Goal: Obtain resource: Obtain resource

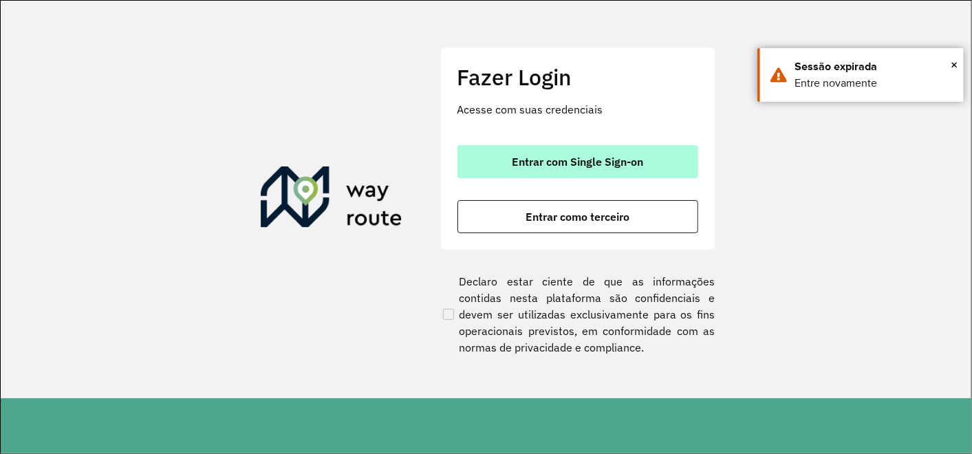
click at [534, 166] on span "Entrar com Single Sign-on" at bounding box center [577, 161] width 131 height 11
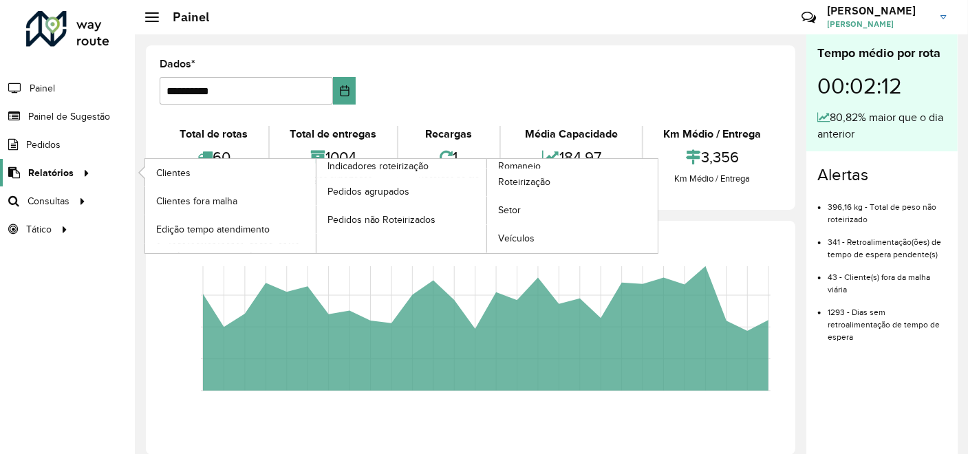
click at [49, 166] on span "Relatórios" at bounding box center [50, 173] width 45 height 14
click at [178, 168] on span "Clientes" at bounding box center [174, 173] width 37 height 14
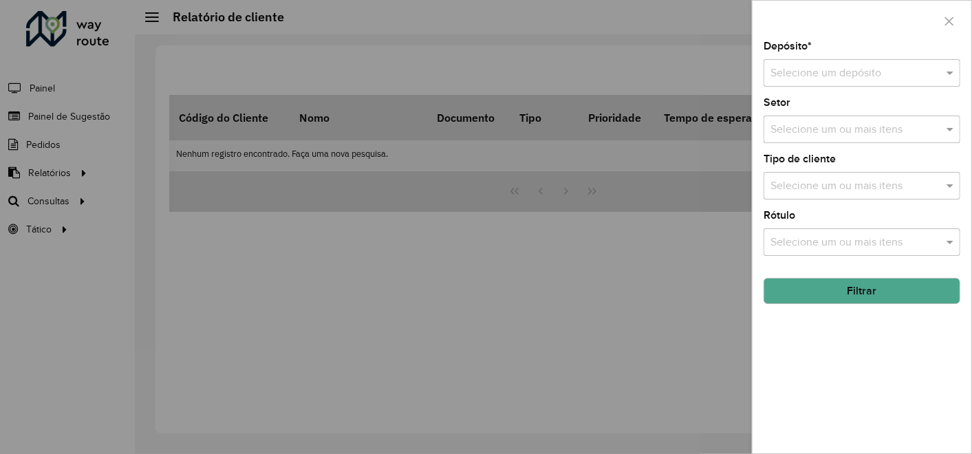
click at [851, 67] on input "text" at bounding box center [847, 73] width 155 height 17
click at [796, 113] on span "CDD Contagem" at bounding box center [808, 113] width 76 height 12
click at [821, 291] on button "Filtrar" at bounding box center [861, 291] width 197 height 26
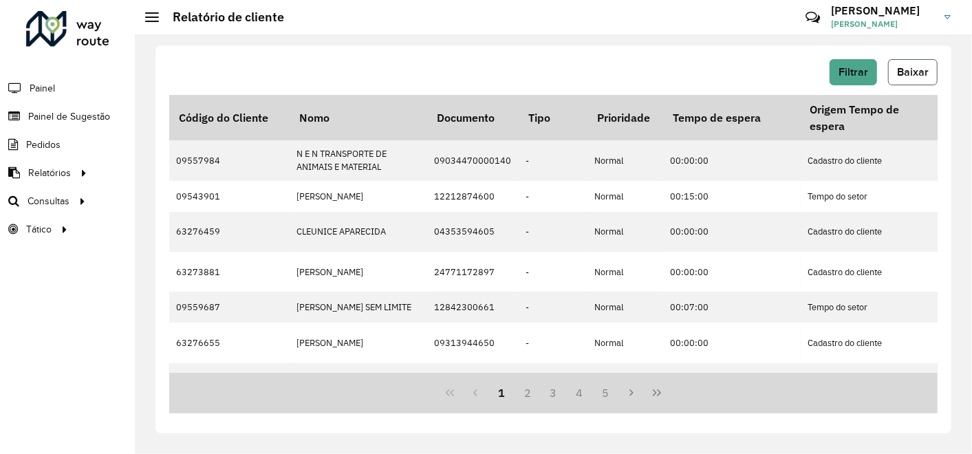
click at [920, 75] on span "Baixar" at bounding box center [913, 72] width 32 height 12
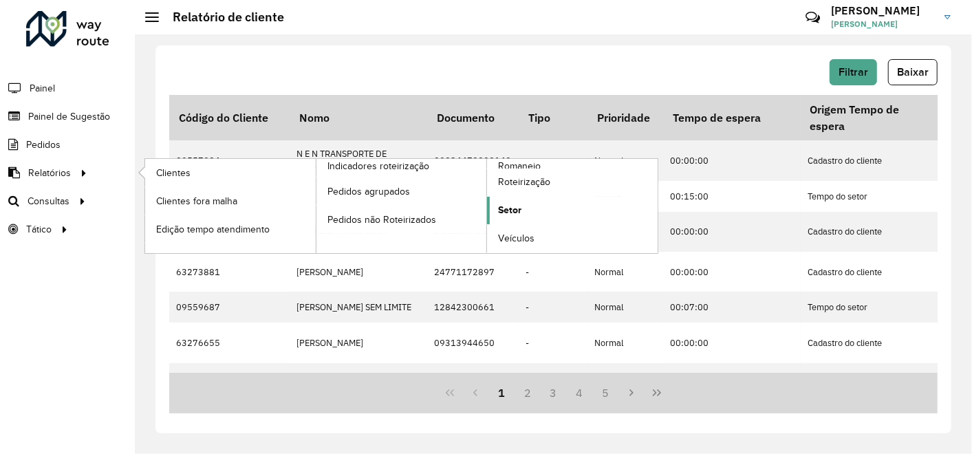
click at [525, 208] on link "Setor" at bounding box center [572, 211] width 171 height 28
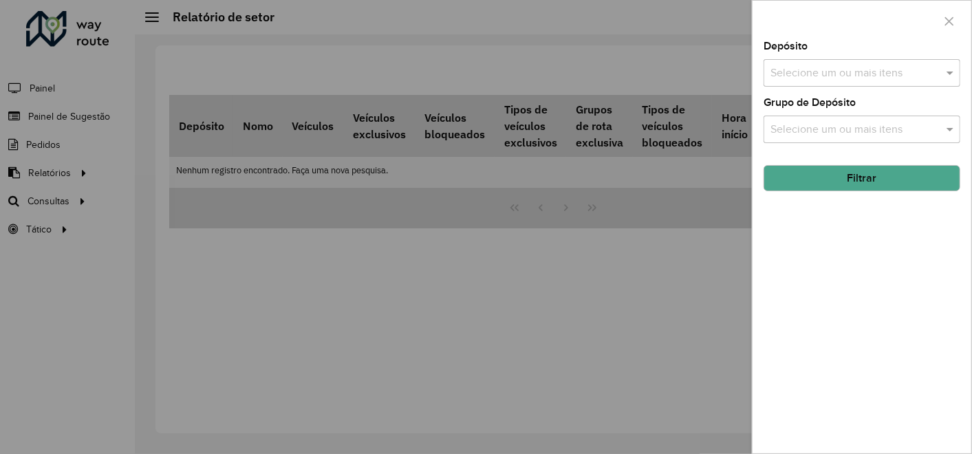
click at [898, 76] on input "text" at bounding box center [855, 73] width 176 height 17
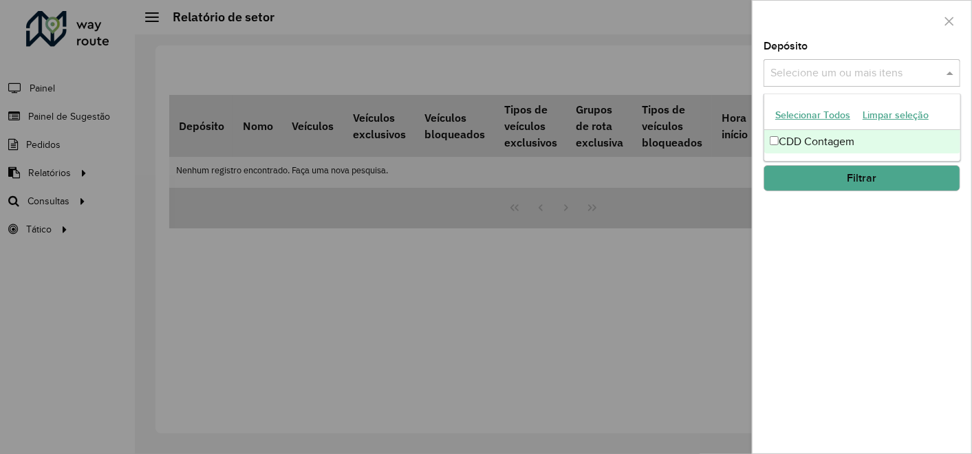
click at [796, 140] on font "CDD Contagem" at bounding box center [817, 141] width 76 height 12
click at [806, 188] on button "Filtrar" at bounding box center [861, 178] width 197 height 26
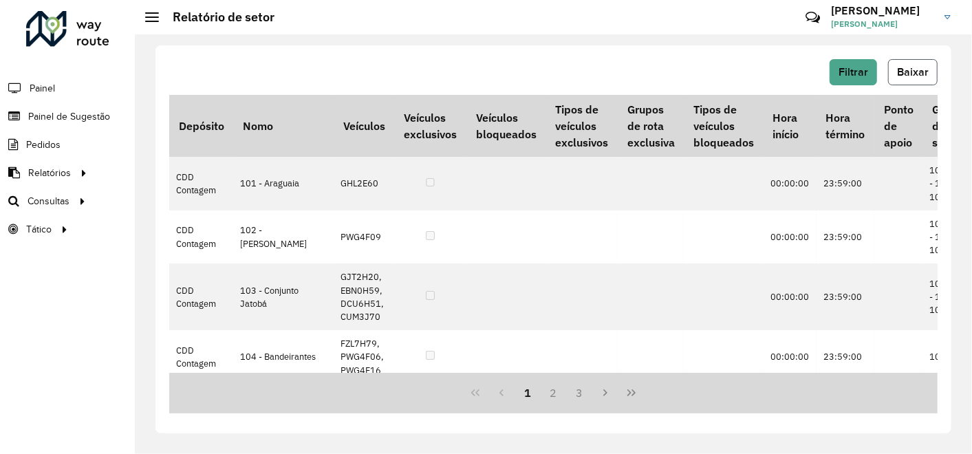
click at [922, 74] on span "Baixar" at bounding box center [913, 72] width 32 height 12
click at [477, 57] on div "Filtrar Baixar Depósito Nomo Veículos Veículos exclusivos Veículos bloqueados T…" at bounding box center [553, 239] width 796 height 388
